Goal: Information Seeking & Learning: Check status

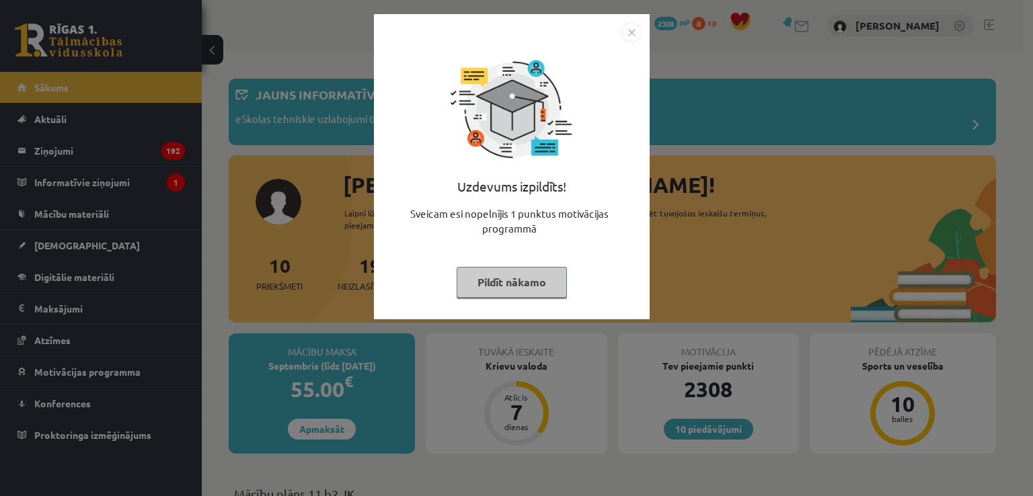
click at [528, 274] on button "Pildīt nākamo" at bounding box center [512, 282] width 110 height 31
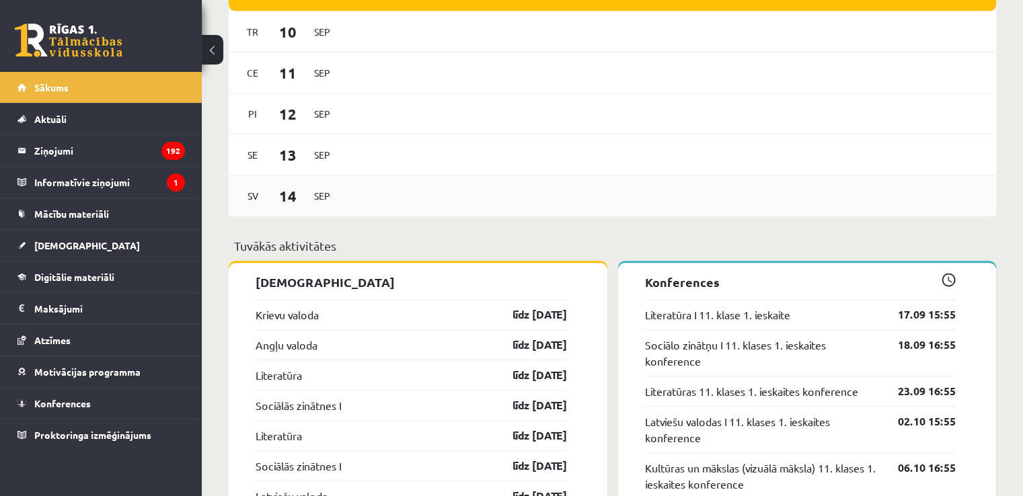
scroll to position [1009, 0]
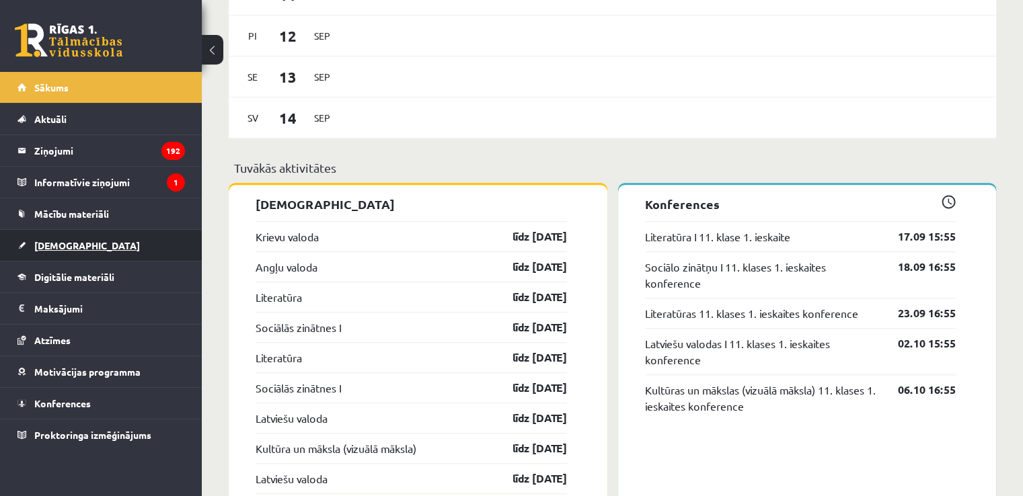
click at [118, 240] on link "[DEMOGRAPHIC_DATA]" at bounding box center [100, 245] width 167 height 31
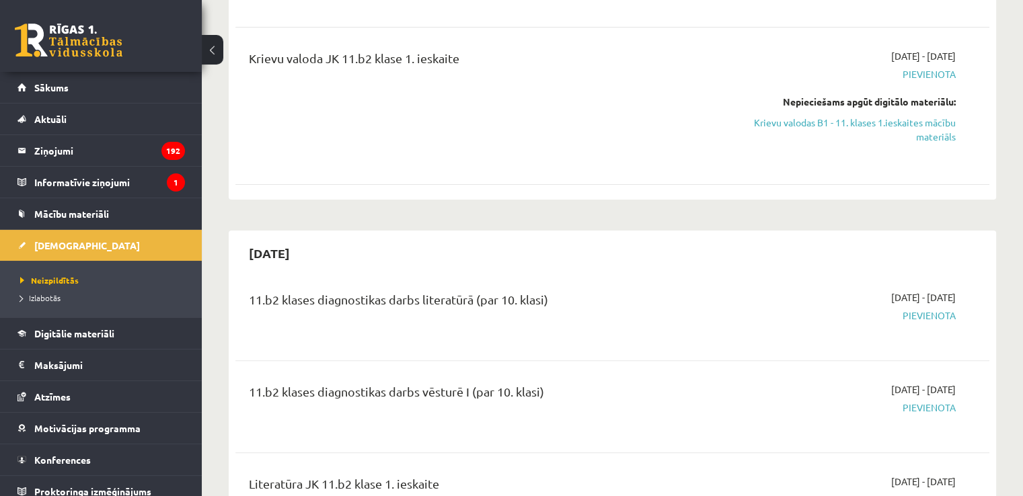
scroll to position [67, 0]
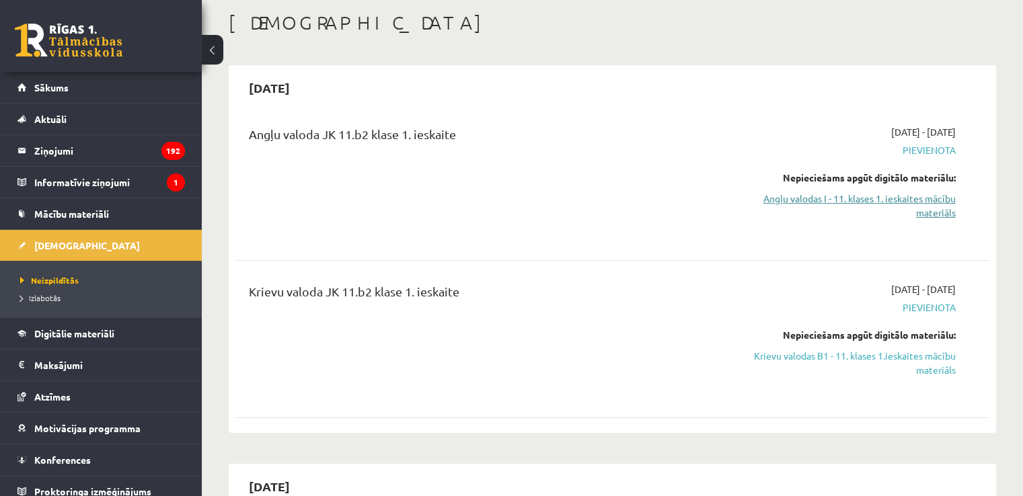
click at [923, 195] on link "Angļu valodas I - 11. klases 1. ieskaites mācību materiāls" at bounding box center [845, 206] width 222 height 28
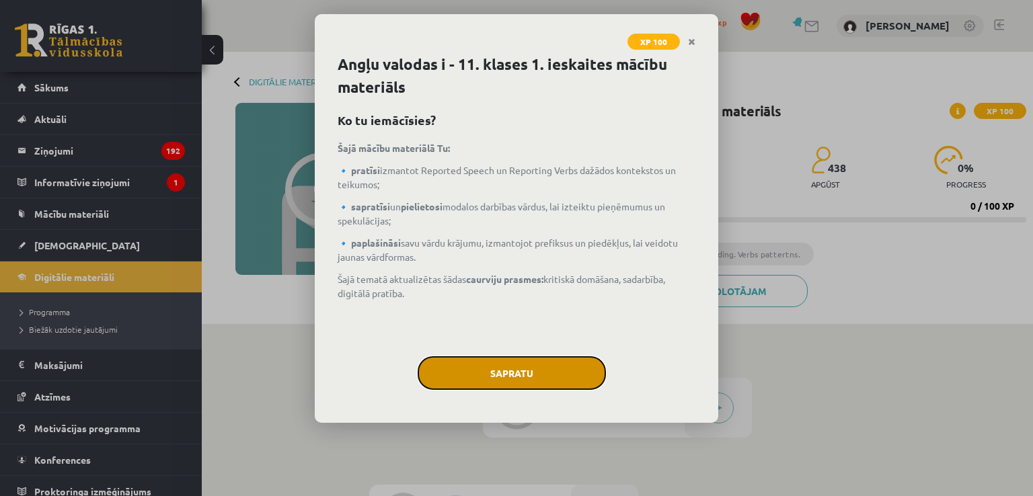
click at [514, 374] on button "Sapratu" at bounding box center [512, 373] width 188 height 34
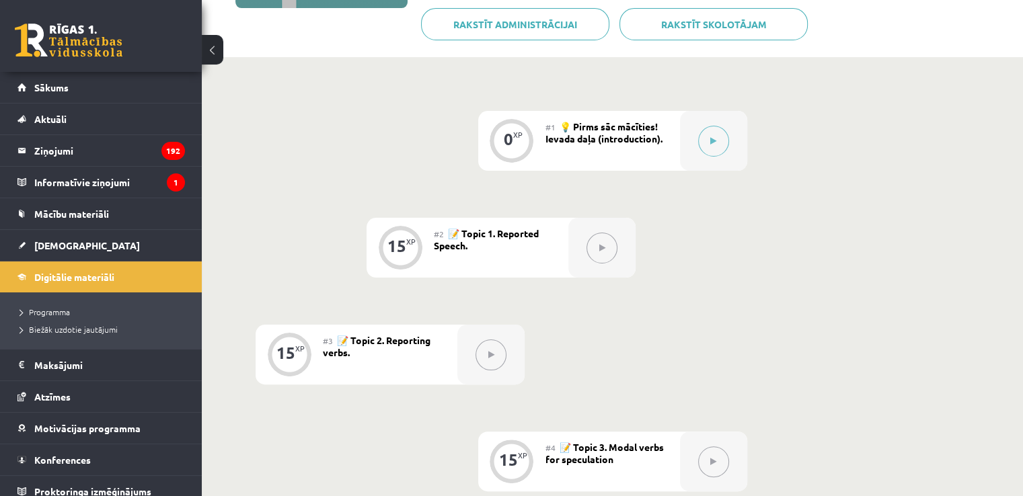
scroll to position [269, 0]
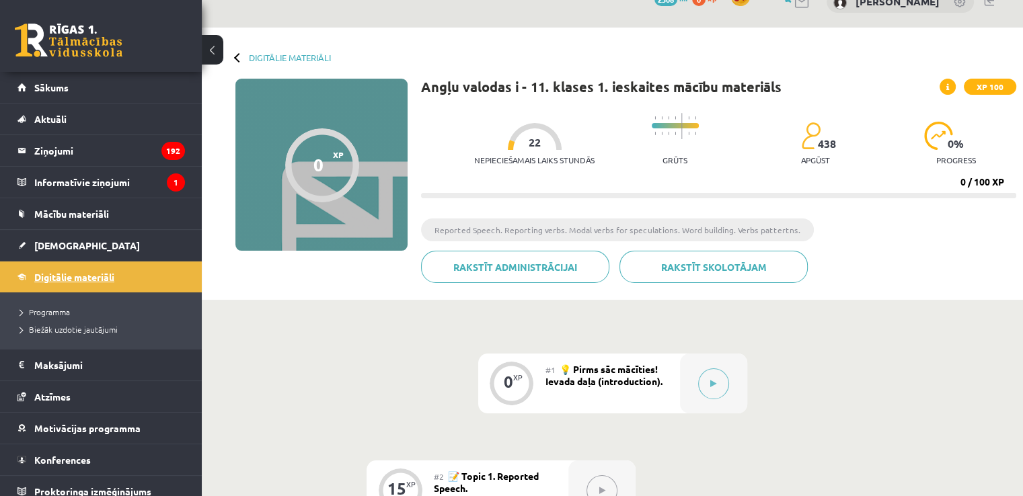
scroll to position [24, 0]
click at [81, 247] on link "[DEMOGRAPHIC_DATA]" at bounding box center [100, 245] width 167 height 31
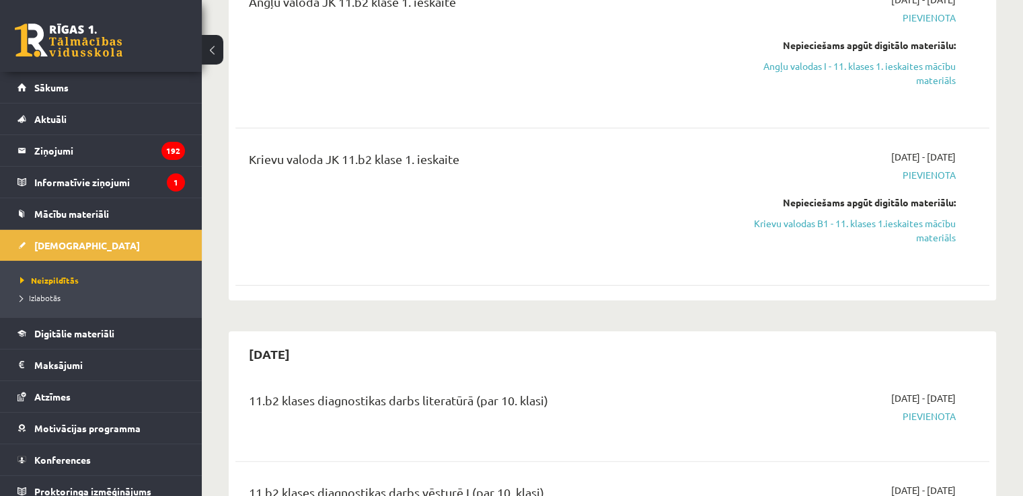
scroll to position [202, 0]
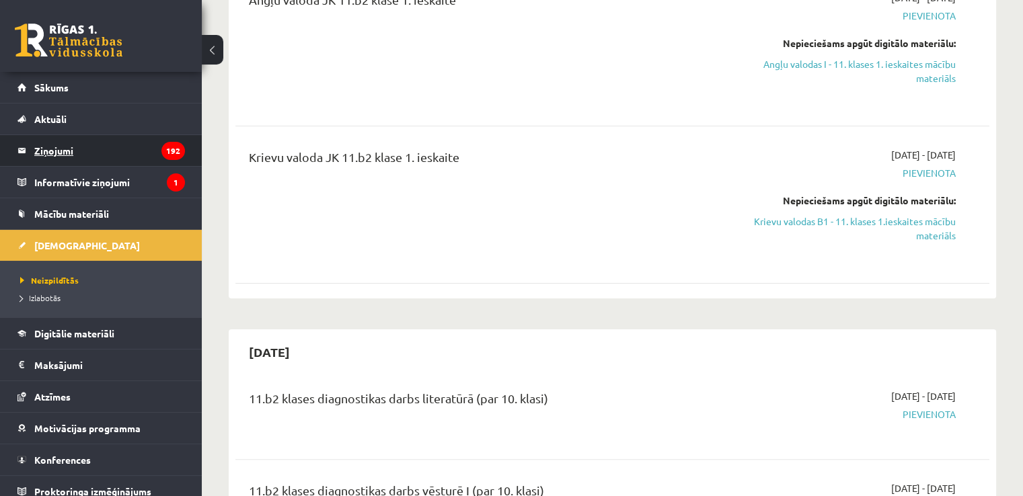
click at [120, 153] on legend "Ziņojumi 192" at bounding box center [109, 150] width 151 height 31
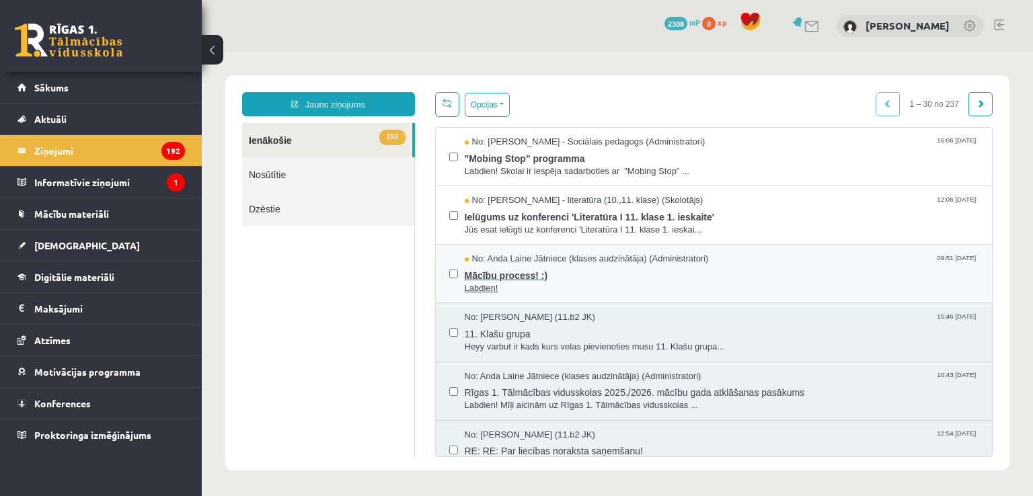
click at [559, 287] on span "Labdien!" at bounding box center [722, 288] width 514 height 13
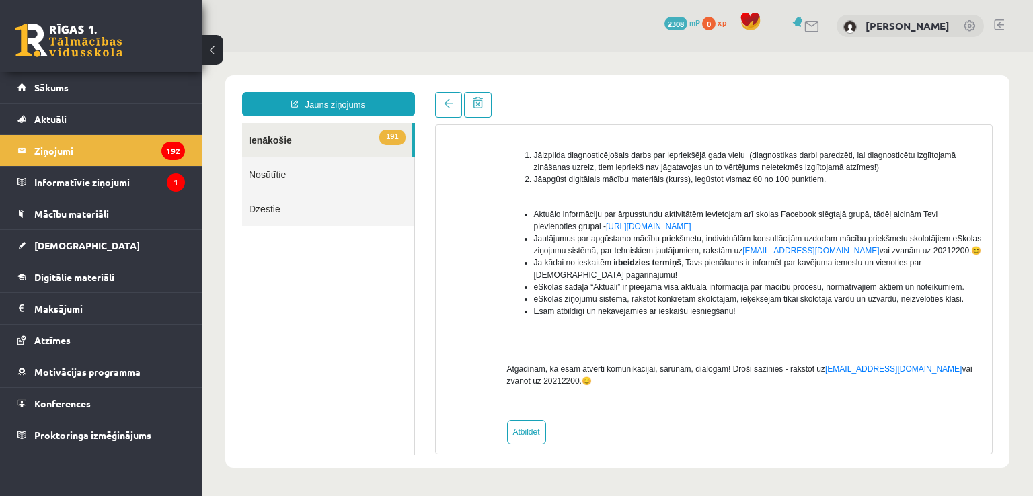
scroll to position [213, 0]
click at [536, 424] on link "Atbildēt" at bounding box center [526, 432] width 39 height 24
type input "**********"
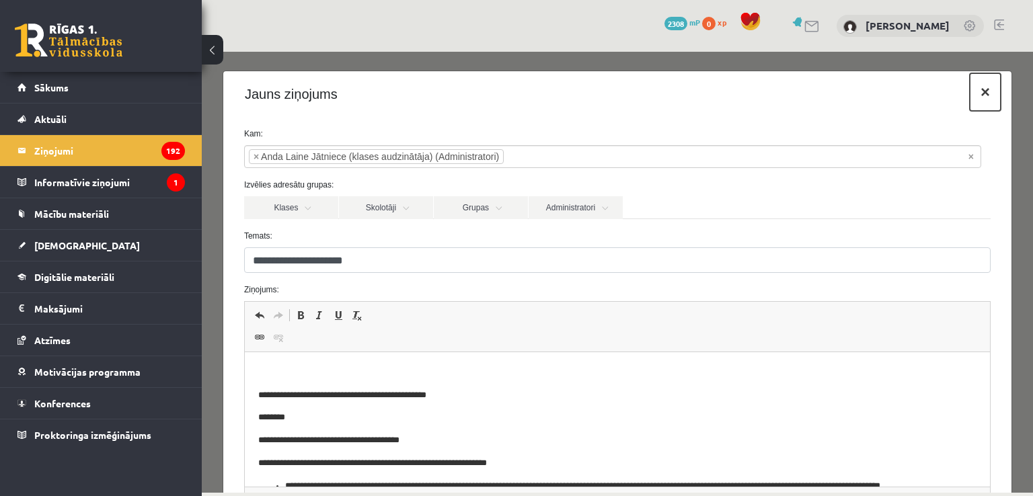
click at [986, 79] on button "×" at bounding box center [985, 92] width 31 height 38
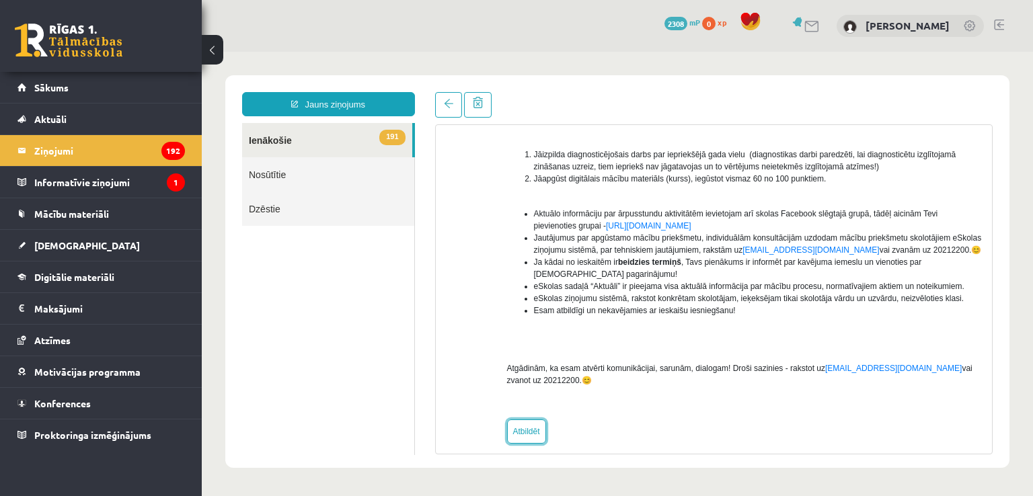
scroll to position [0, 0]
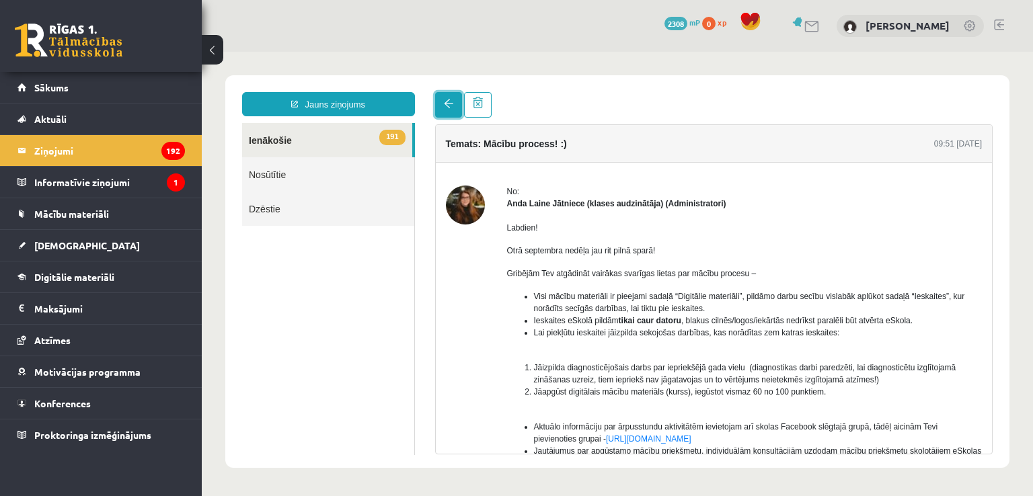
click at [447, 112] on link at bounding box center [448, 105] width 27 height 26
click at [132, 175] on legend "Informatīvie ziņojumi 1" at bounding box center [109, 182] width 151 height 31
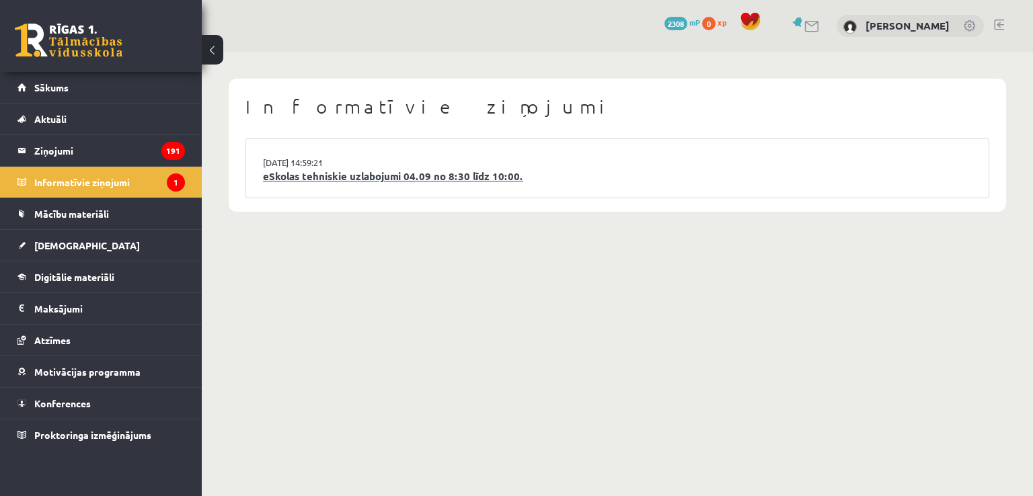
click at [304, 171] on link "eSkolas tehniskie uzlabojumi 04.09 no 8:30 līdz 10:00." at bounding box center [617, 176] width 709 height 15
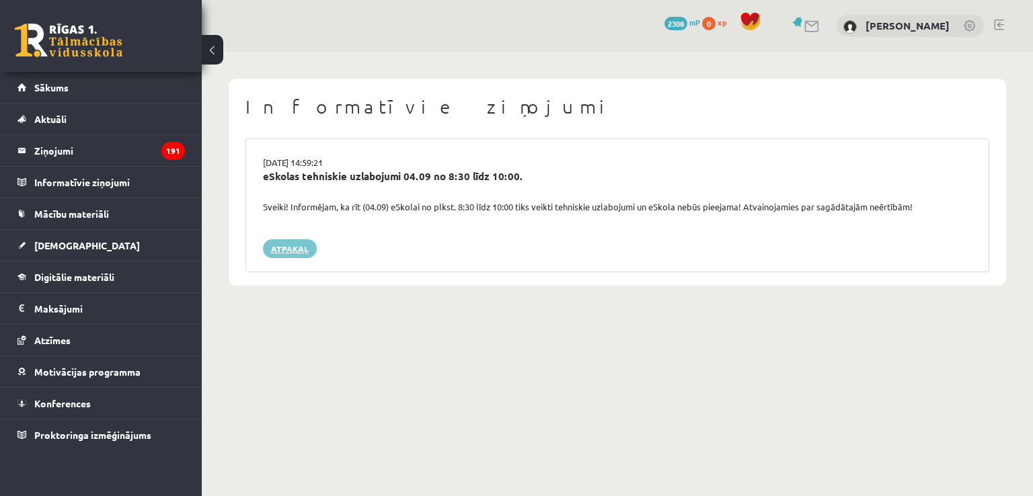
click at [297, 249] on link "Atpakaļ" at bounding box center [290, 248] width 54 height 19
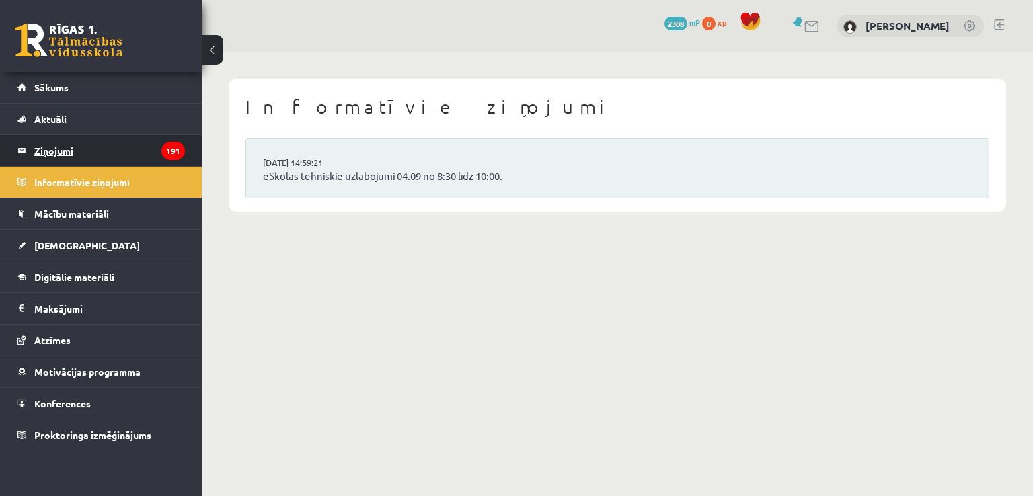
click at [157, 151] on legend "Ziņojumi 191" at bounding box center [109, 150] width 151 height 31
